Goal: Check status: Check status

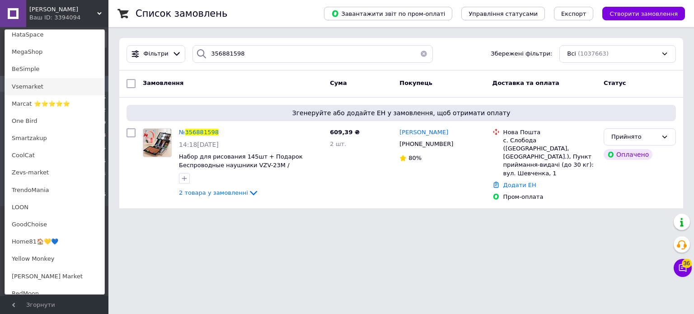
scroll to position [407, 0]
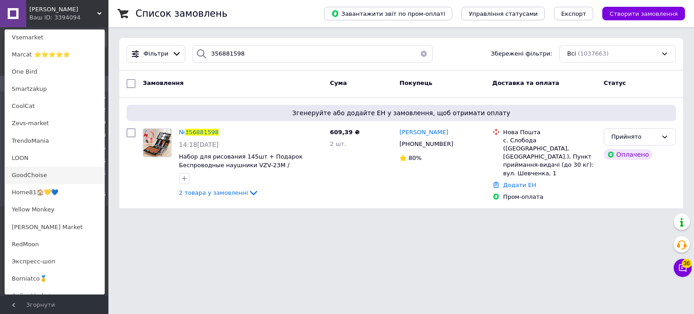
click at [60, 178] on link "GoodChoise" at bounding box center [54, 175] width 99 height 17
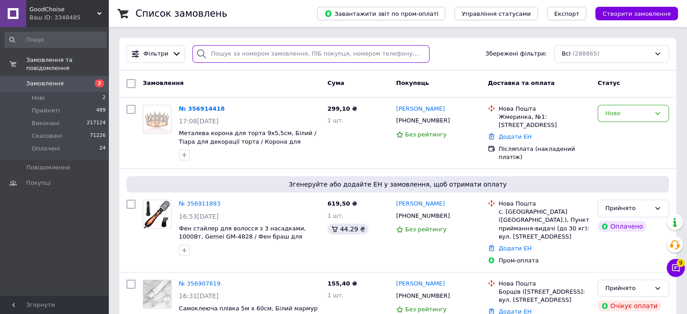
click at [266, 51] on input "search" at bounding box center [311, 54] width 237 height 18
paste input "380994071447"
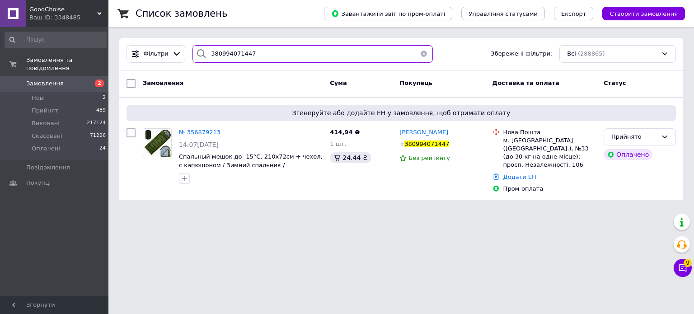
type input "380994071447"
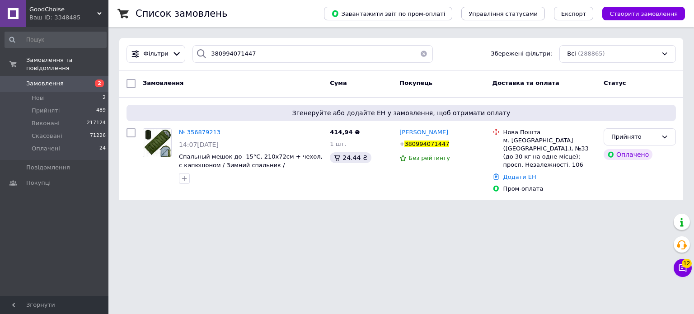
click at [52, 15] on div "Ваш ID: 3348485" at bounding box center [68, 18] width 79 height 8
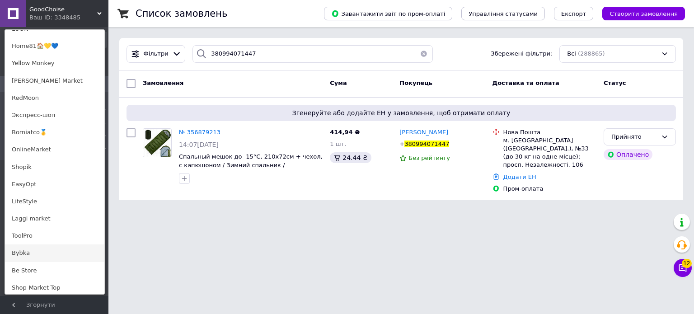
scroll to position [551, 0]
click at [31, 206] on link "LifeStyle" at bounding box center [54, 203] width 99 height 17
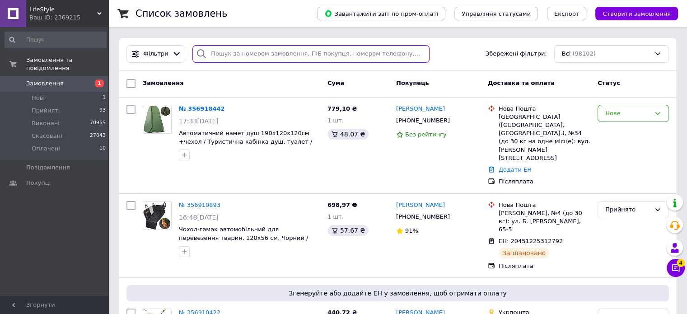
click at [294, 55] on input "search" at bounding box center [311, 54] width 237 height 18
paste input "380978922478"
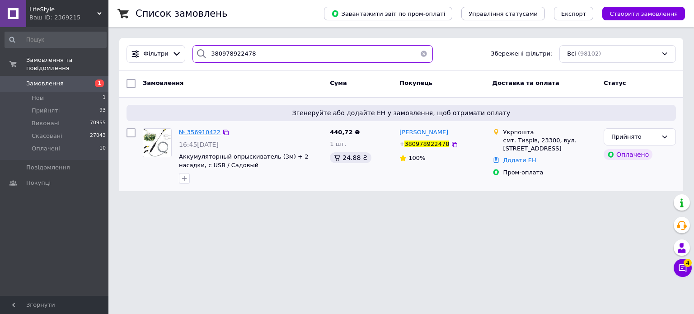
type input "380978922478"
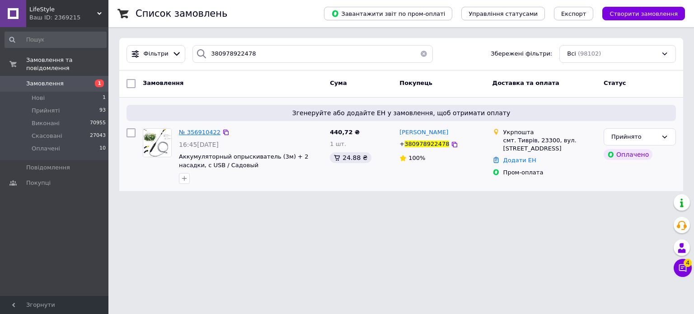
click at [196, 136] on span "№ 356910422" at bounding box center [200, 132] width 42 height 7
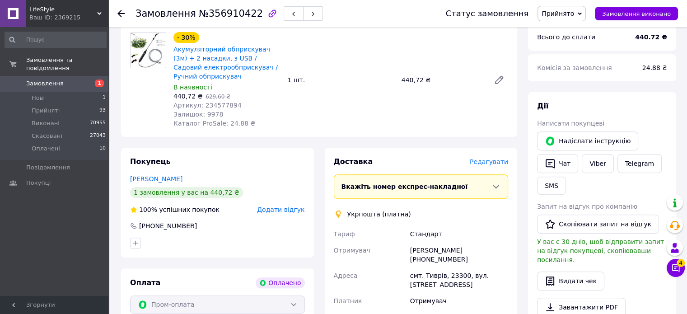
scroll to position [341, 0]
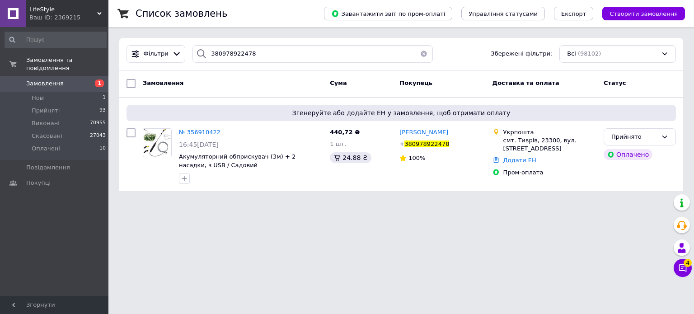
drag, startPoint x: 67, startPoint y: 19, endPoint x: 61, endPoint y: 66, distance: 47.4
click at [67, 19] on div "Ваш ID: 2369215" at bounding box center [68, 18] width 79 height 8
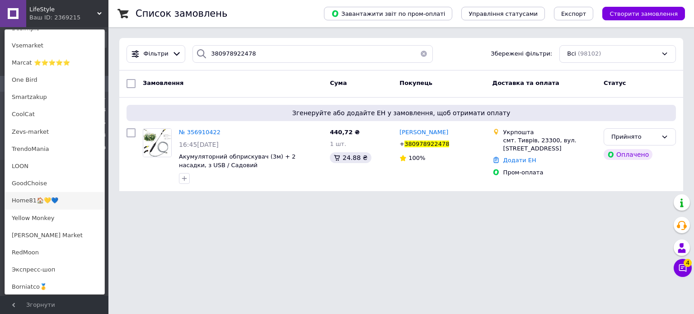
scroll to position [461, 0]
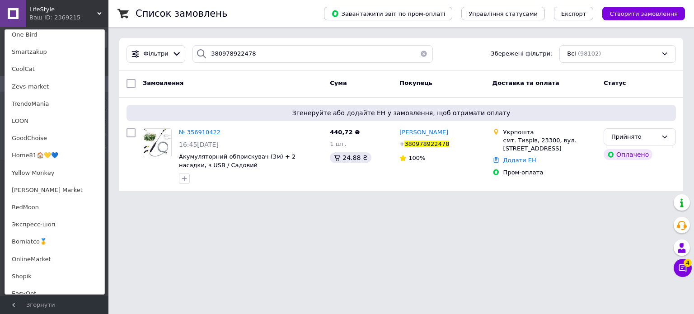
click at [42, 225] on link "Экспресс-шоп" at bounding box center [54, 224] width 99 height 17
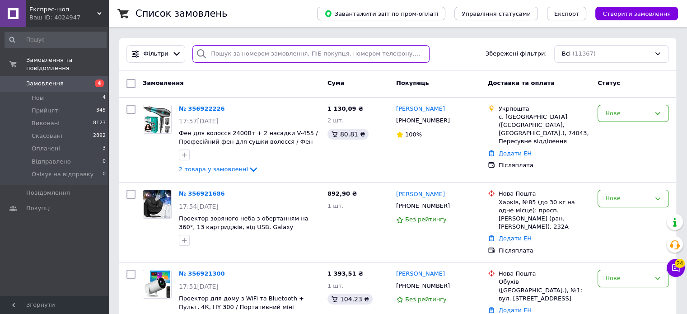
click at [253, 54] on input "search" at bounding box center [311, 54] width 237 height 18
paste input "380984251055"
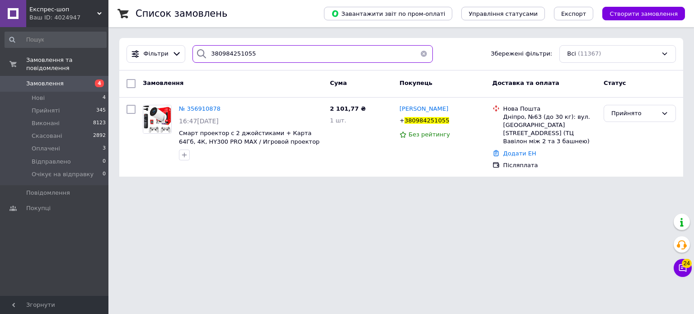
type input "380984251055"
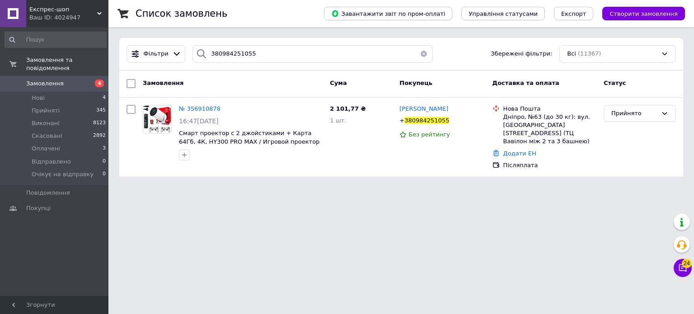
click at [84, 11] on span "Експрес-шоп" at bounding box center [63, 9] width 68 height 8
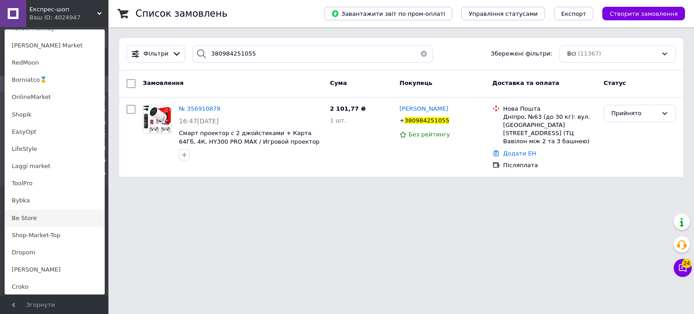
scroll to position [642, 0]
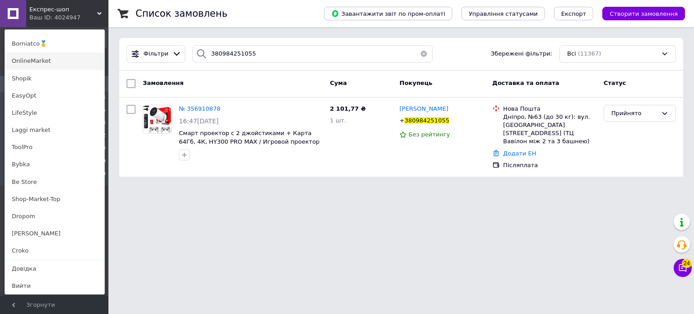
click at [37, 62] on link "OnlineMarket" at bounding box center [54, 60] width 99 height 17
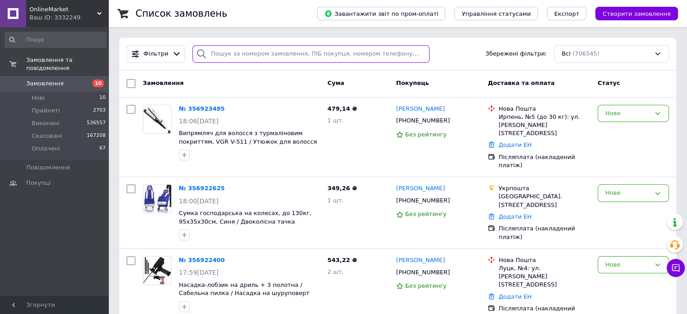
click at [261, 51] on input "search" at bounding box center [311, 54] width 237 height 18
paste input "356911431"
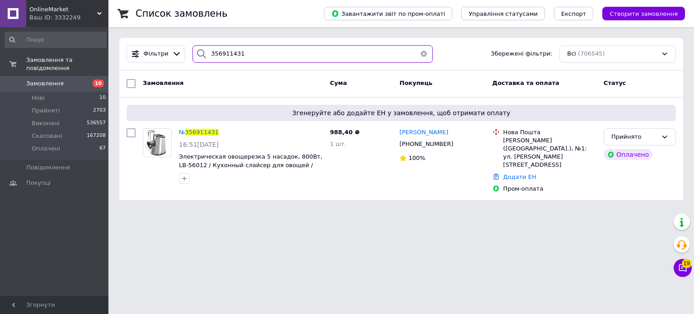
type input "356911431"
